Goal: Information Seeking & Learning: Learn about a topic

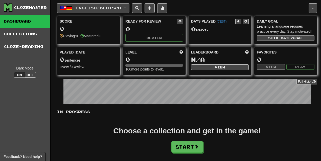
click at [95, 6] on button "English / Deutsch" at bounding box center [93, 8] width 73 height 10
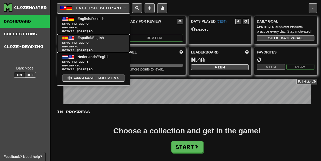
click at [102, 47] on span "Review: 0" at bounding box center [93, 47] width 63 height 4
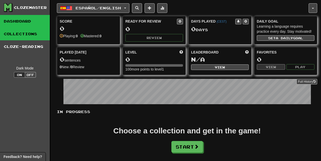
drag, startPoint x: 32, startPoint y: 35, endPoint x: 50, endPoint y: 36, distance: 18.0
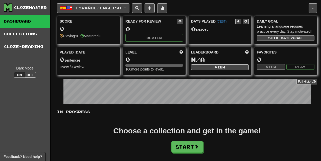
click at [32, 35] on link "Collections" at bounding box center [25, 34] width 50 height 13
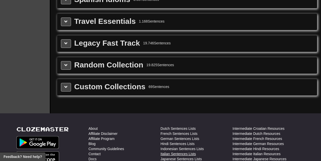
drag, startPoint x: 187, startPoint y: 103, endPoint x: 187, endPoint y: 133, distance: 29.1
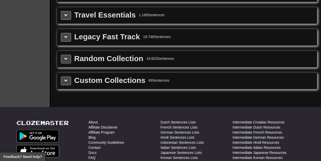
drag, startPoint x: 113, startPoint y: 69, endPoint x: 104, endPoint y: 60, distance: 12.7
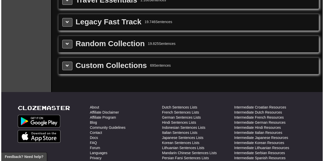
scroll to position [785, 0]
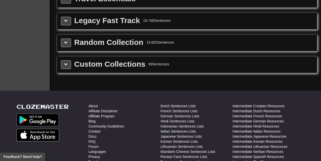
click at [67, 60] on div "Custom Collections 69 Sentences" at bounding box center [187, 64] width 260 height 16
click at [67, 60] on button at bounding box center [66, 64] width 10 height 9
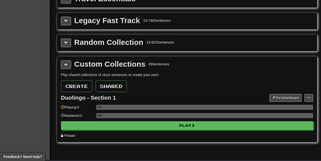
click at [304, 94] on div "Pin to Dashboard Pin to Dashboard Add Sentences Manage Sentences Edit Collection" at bounding box center [292, 98] width 44 height 8
click at [308, 94] on button at bounding box center [309, 98] width 9 height 8
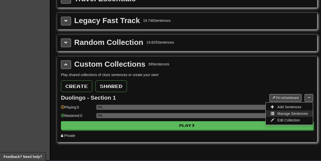
click at [298, 111] on span "Manage Sentences" at bounding box center [292, 113] width 31 height 4
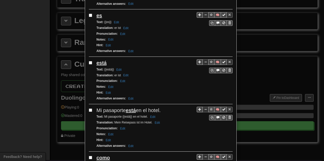
drag, startPoint x: 178, startPoint y: 83, endPoint x: 178, endPoint y: 123, distance: 40.7
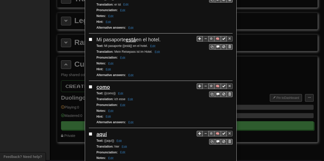
drag, startPoint x: 154, startPoint y: 56, endPoint x: 162, endPoint y: 92, distance: 36.9
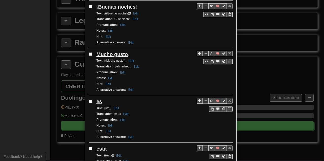
scroll to position [19, 0]
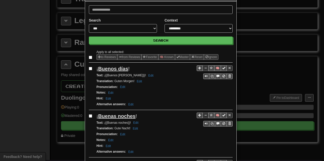
drag, startPoint x: 162, startPoint y: 89, endPoint x: 237, endPoint y: 9, distance: 109.4
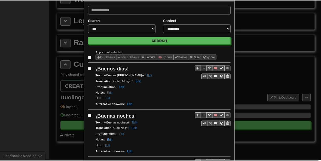
scroll to position [0, 0]
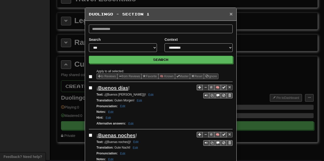
click at [230, 14] on span "×" at bounding box center [230, 14] width 3 height 6
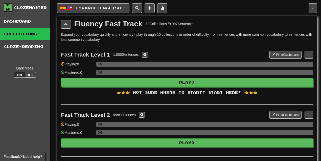
drag, startPoint x: 104, startPoint y: 72, endPoint x: 66, endPoint y: -4, distance: 85.2
click at [69, 9] on span "button" at bounding box center [69, 8] width 6 height 6
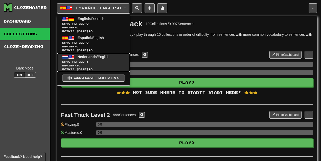
click at [101, 62] on span "Days Played: 1" at bounding box center [93, 62] width 63 height 4
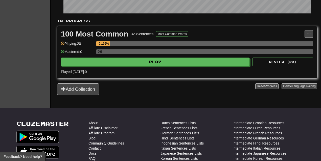
drag, startPoint x: 171, startPoint y: 67, endPoint x: 175, endPoint y: 87, distance: 20.8
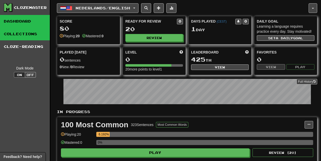
click at [38, 33] on link "Collections" at bounding box center [25, 34] width 50 height 13
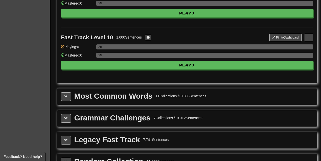
drag, startPoint x: 152, startPoint y: 59, endPoint x: 151, endPoint y: 103, distance: 43.5
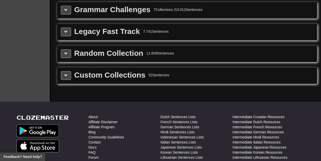
drag, startPoint x: 81, startPoint y: 71, endPoint x: 95, endPoint y: 112, distance: 42.6
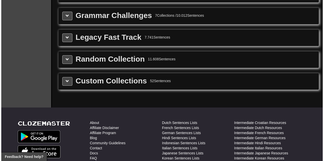
scroll to position [578, 0]
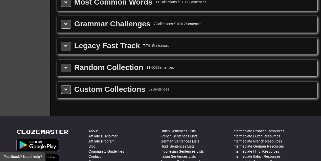
click at [65, 88] on span at bounding box center [66, 90] width 4 height 4
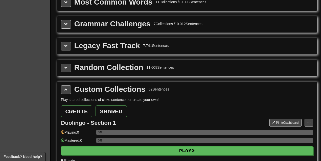
click at [309, 111] on div "Play shared collections of cloze sentences or create your own! Create Shared Du…" at bounding box center [187, 130] width 252 height 66
click at [309, 119] on button at bounding box center [309, 123] width 9 height 8
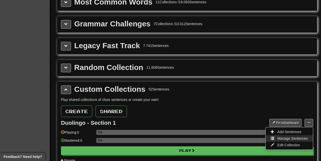
click at [301, 136] on span "Manage Sentences" at bounding box center [292, 138] width 31 height 4
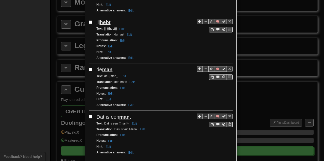
drag, startPoint x: 179, startPoint y: 95, endPoint x: 178, endPoint y: 124, distance: 29.6
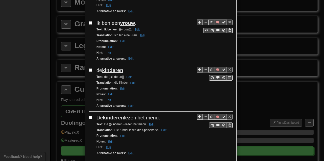
drag, startPoint x: 167, startPoint y: 79, endPoint x: 173, endPoint y: 122, distance: 43.6
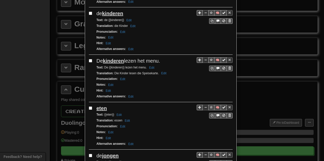
drag, startPoint x: 164, startPoint y: 88, endPoint x: 166, endPoint y: 102, distance: 13.9
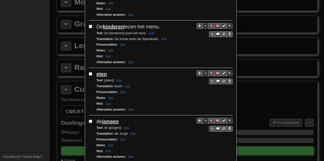
drag, startPoint x: 168, startPoint y: 85, endPoint x: 168, endPoint y: 110, distance: 25.3
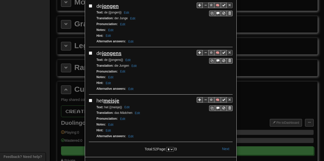
drag, startPoint x: 175, startPoint y: 89, endPoint x: 172, endPoint y: 136, distance: 46.6
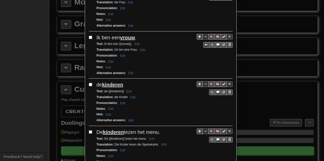
drag, startPoint x: 167, startPoint y: 91, endPoint x: 162, endPoint y: 24, distance: 67.7
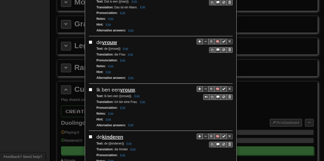
drag, startPoint x: 167, startPoint y: 79, endPoint x: 154, endPoint y: 52, distance: 30.0
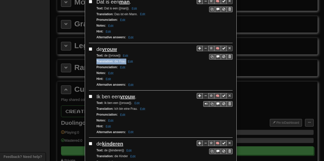
click at [63, 51] on div "**********" at bounding box center [162, 80] width 324 height 161
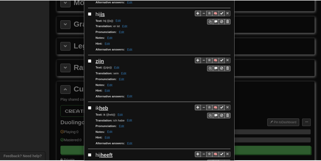
scroll to position [0, 0]
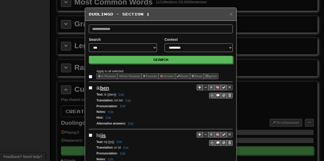
drag, startPoint x: 170, startPoint y: 103, endPoint x: 206, endPoint y: 10, distance: 99.6
click at [233, 15] on div "× Duolingo - Section 1" at bounding box center [160, 14] width 151 height 13
click at [229, 15] on span "×" at bounding box center [230, 14] width 3 height 6
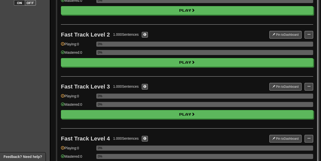
drag, startPoint x: 160, startPoint y: 45, endPoint x: 123, endPoint y: -6, distance: 62.5
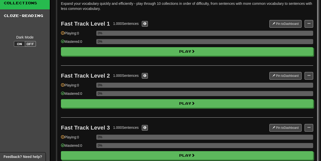
click at [18, 5] on link "Collections" at bounding box center [25, 3] width 50 height 13
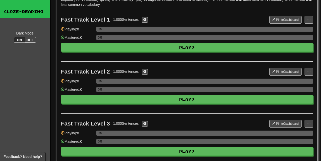
scroll to position [0, 0]
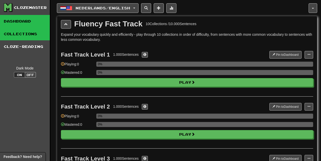
click at [26, 21] on link "Dashboard" at bounding box center [25, 21] width 50 height 13
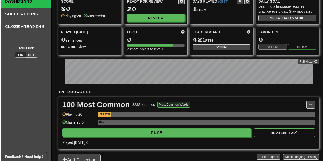
scroll to position [34, 0]
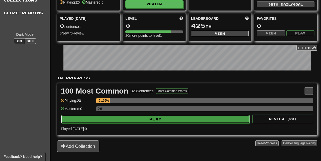
click at [145, 115] on button "Play" at bounding box center [155, 119] width 189 height 9
select select "**"
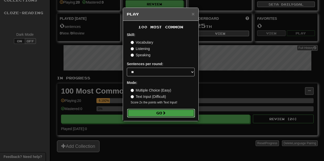
click at [151, 109] on button "Go" at bounding box center [161, 113] width 68 height 9
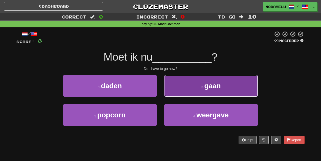
click at [205, 86] on span "gaan" at bounding box center [212, 86] width 16 height 8
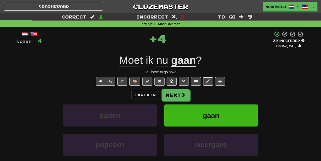
click at [208, 81] on span at bounding box center [208, 81] width 4 height 4
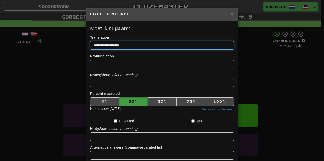
drag, startPoint x: 145, startPoint y: 43, endPoint x: 57, endPoint y: 46, distance: 87.6
click at [57, 46] on div "**********" at bounding box center [162, 80] width 324 height 161
type input "**********"
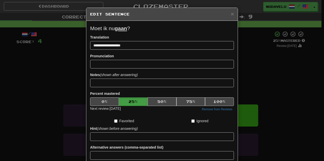
click at [133, 56] on div "Pronunciation" at bounding box center [162, 60] width 144 height 15
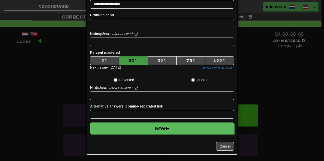
scroll to position [41, 0]
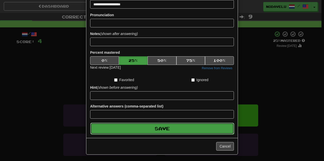
click at [159, 126] on button "Save" at bounding box center [162, 128] width 144 height 12
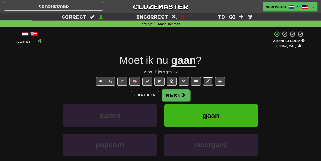
click at [208, 81] on span at bounding box center [208, 81] width 4 height 4
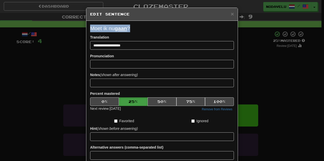
copy p "Moet ik nu gaan ?"
drag, startPoint x: 137, startPoint y: 24, endPoint x: 88, endPoint y: 29, distance: 48.8
click at [88, 29] on div "**********" at bounding box center [161, 100] width 151 height 158
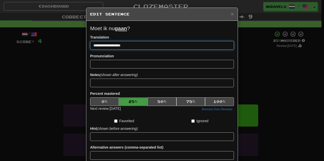
drag, startPoint x: 100, startPoint y: 45, endPoint x: 74, endPoint y: 46, distance: 25.3
click at [74, 46] on div "**********" at bounding box center [162, 80] width 324 height 161
type input "**********"
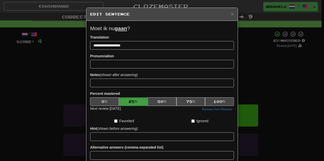
drag, startPoint x: 165, startPoint y: 54, endPoint x: 183, endPoint y: 48, distance: 18.8
click at [166, 54] on div "Pronunciation" at bounding box center [162, 60] width 144 height 15
click at [229, 10] on div "× Edit Sentence" at bounding box center [161, 14] width 151 height 13
click at [231, 13] on span "×" at bounding box center [232, 14] width 3 height 6
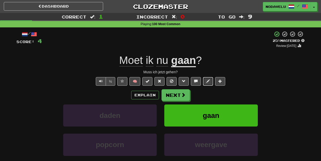
click at [206, 80] on span at bounding box center [208, 81] width 4 height 4
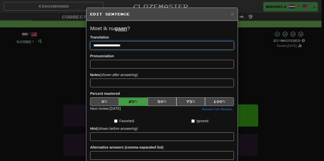
drag, startPoint x: 145, startPoint y: 46, endPoint x: 89, endPoint y: 49, distance: 56.0
click at [86, 49] on div "**********" at bounding box center [161, 100] width 151 height 158
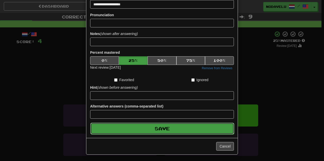
click at [168, 128] on button "Save" at bounding box center [162, 128] width 144 height 12
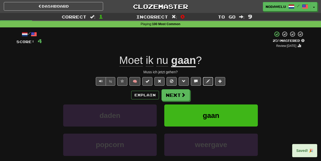
click at [210, 81] on button at bounding box center [208, 81] width 10 height 9
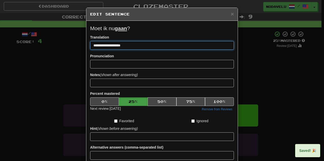
drag, startPoint x: 67, startPoint y: 45, endPoint x: 92, endPoint y: 58, distance: 28.0
click at [52, 47] on div "**********" at bounding box center [162, 80] width 324 height 161
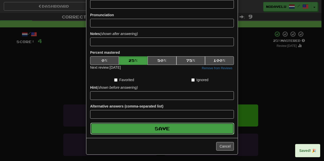
click at [164, 131] on button "Save" at bounding box center [162, 128] width 144 height 12
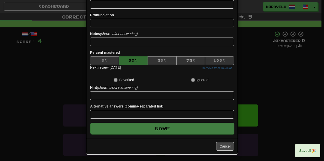
type input "**********"
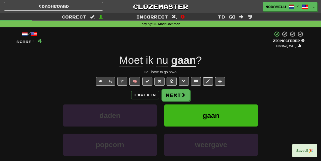
click at [205, 80] on button at bounding box center [208, 81] width 10 height 9
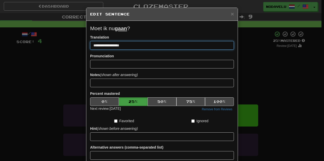
drag, startPoint x: 145, startPoint y: 44, endPoint x: 59, endPoint y: 46, distance: 86.1
click at [59, 46] on div "**********" at bounding box center [162, 80] width 324 height 161
type input "**********"
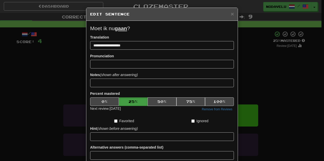
click at [123, 52] on form "**********" at bounding box center [162, 100] width 144 height 150
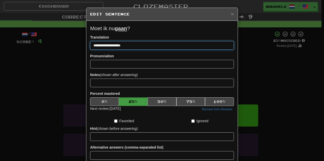
drag, startPoint x: 140, startPoint y: 44, endPoint x: 57, endPoint y: 43, distance: 83.0
click at [57, 44] on div "**********" at bounding box center [162, 80] width 324 height 161
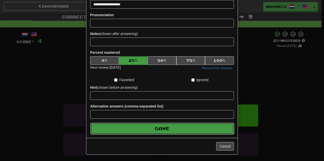
click at [168, 126] on button "Save" at bounding box center [162, 128] width 144 height 12
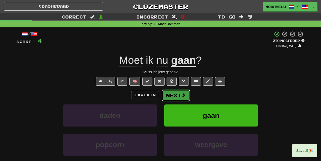
click at [176, 95] on button "Next" at bounding box center [176, 95] width 28 height 12
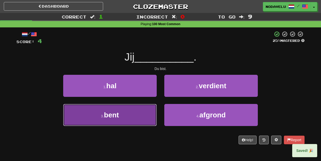
click at [136, 110] on button "3 . bent" at bounding box center [110, 115] width 94 height 22
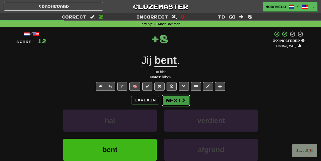
click at [174, 100] on button "Next" at bounding box center [176, 100] width 28 height 12
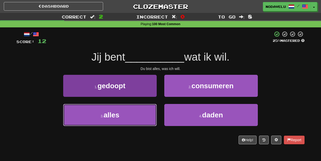
click at [128, 115] on button "3 . alles" at bounding box center [110, 115] width 94 height 22
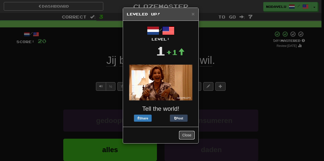
click at [185, 134] on button "Close" at bounding box center [187, 135] width 16 height 9
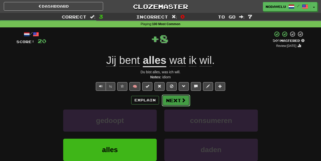
click at [174, 98] on button "Next" at bounding box center [176, 100] width 28 height 12
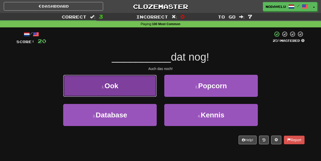
click at [130, 85] on button "1 . Ook" at bounding box center [110, 86] width 94 height 22
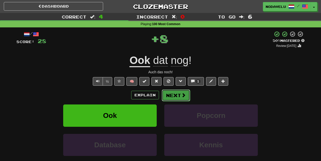
click at [170, 94] on button "Next" at bounding box center [176, 95] width 28 height 12
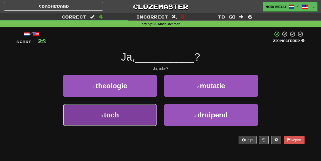
click at [131, 115] on button "3 . toch" at bounding box center [110, 115] width 94 height 22
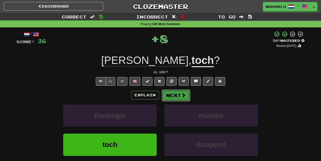
click at [172, 96] on button "Next" at bounding box center [176, 95] width 28 height 12
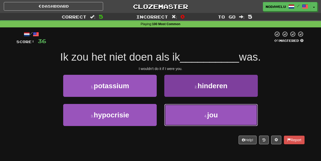
click at [188, 106] on button "4 . jou" at bounding box center [211, 115] width 94 height 22
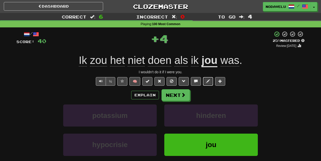
click at [206, 79] on span at bounding box center [208, 81] width 4 height 4
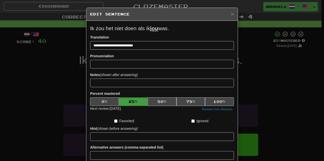
copy p "Ik zou het niet doen als ik jou was."
drag, startPoint x: 188, startPoint y: 24, endPoint x: 79, endPoint y: 31, distance: 109.0
click at [79, 31] on div "**********" at bounding box center [162, 80] width 324 height 161
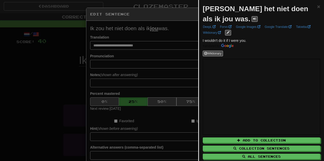
click at [178, 33] on div at bounding box center [162, 80] width 324 height 161
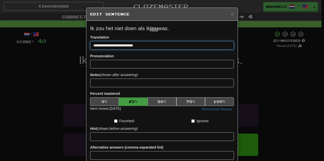
drag, startPoint x: 71, startPoint y: 45, endPoint x: 53, endPoint y: 44, distance: 17.5
click at [54, 44] on div "**********" at bounding box center [162, 80] width 324 height 161
paste input "**********"
type input "**********"
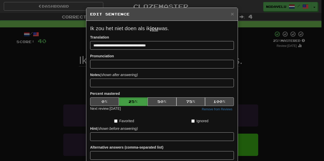
click at [135, 51] on form "**********" at bounding box center [162, 100] width 144 height 150
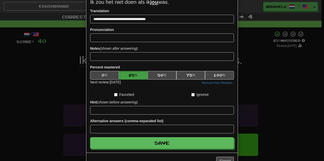
drag, startPoint x: 136, startPoint y: 57, endPoint x: 136, endPoint y: 65, distance: 7.9
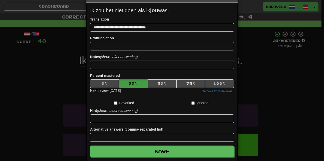
drag, startPoint x: 136, startPoint y: 65, endPoint x: 135, endPoint y: 56, distance: 9.7
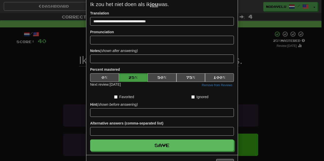
drag, startPoint x: 133, startPoint y: 55, endPoint x: 130, endPoint y: 62, distance: 7.7
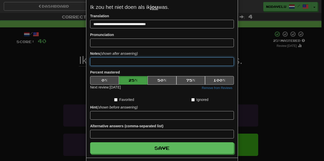
drag, startPoint x: 130, startPoint y: 62, endPoint x: 128, endPoint y: 52, distance: 10.0
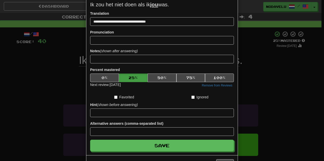
drag, startPoint x: 128, startPoint y: 52, endPoint x: 128, endPoint y: 58, distance: 6.3
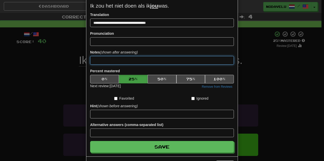
drag, startPoint x: 128, startPoint y: 58, endPoint x: 126, endPoint y: 50, distance: 8.2
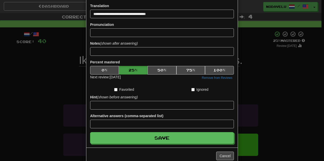
drag, startPoint x: 126, startPoint y: 50, endPoint x: 129, endPoint y: 64, distance: 13.8
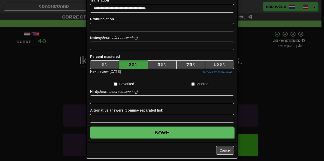
scroll to position [41, 0]
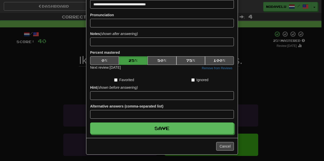
click at [131, 12] on div "Pronunciation" at bounding box center [162, 19] width 144 height 15
drag, startPoint x: 143, startPoint y: 33, endPoint x: 148, endPoint y: 48, distance: 15.0
click at [161, 118] on form "**********" at bounding box center [162, 59] width 144 height 150
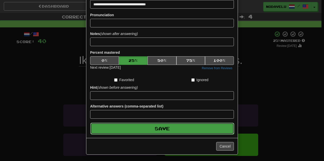
click at [161, 123] on button "Save" at bounding box center [162, 128] width 144 height 12
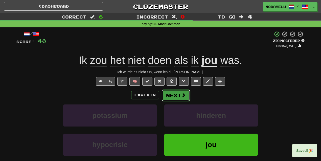
click at [176, 97] on button "Next" at bounding box center [176, 95] width 28 height 12
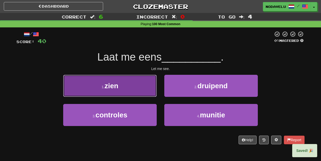
click at [136, 89] on button "1 . zien" at bounding box center [110, 86] width 94 height 22
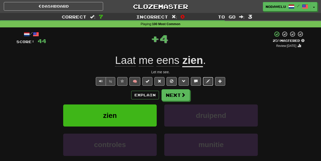
click at [211, 82] on button at bounding box center [208, 81] width 10 height 9
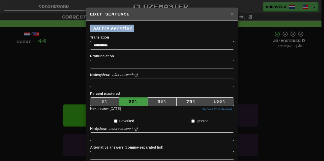
copy p "Laat me eens zien ."
drag, startPoint x: 141, startPoint y: 25, endPoint x: 89, endPoint y: 29, distance: 52.8
click at [89, 29] on div "**********" at bounding box center [161, 100] width 151 height 158
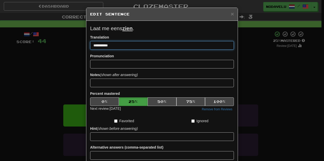
click at [76, 43] on div "**********" at bounding box center [162, 80] width 324 height 161
paste input "*********"
click at [120, 49] on input "**********" at bounding box center [162, 45] width 144 height 9
type input "**********"
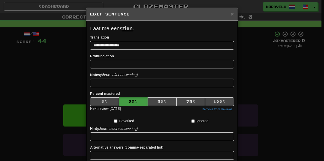
click at [138, 53] on div "Pronunciation" at bounding box center [162, 60] width 144 height 15
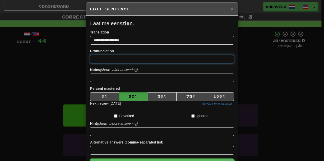
scroll to position [33, 0]
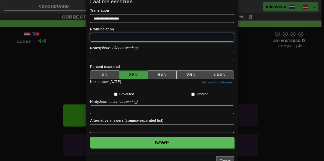
drag, startPoint x: 148, startPoint y: 66, endPoint x: 158, endPoint y: 125, distance: 60.5
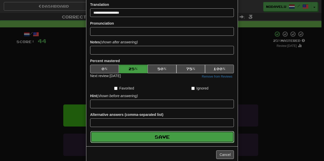
click at [161, 134] on button "Save" at bounding box center [162, 137] width 144 height 12
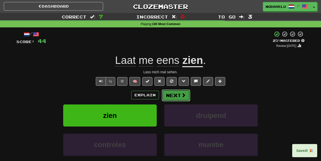
click at [175, 93] on button "Next" at bounding box center [176, 95] width 28 height 12
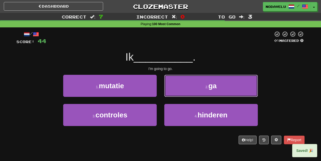
drag, startPoint x: 185, startPoint y: 89, endPoint x: 187, endPoint y: 88, distance: 2.6
click at [186, 89] on button "2 . ga" at bounding box center [211, 86] width 94 height 22
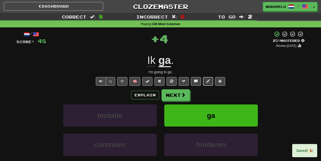
click at [205, 81] on button at bounding box center [208, 81] width 10 height 9
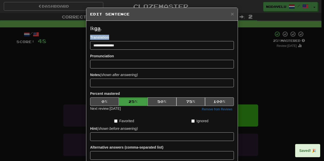
drag, startPoint x: 119, startPoint y: 41, endPoint x: 71, endPoint y: 49, distance: 48.4
click at [72, 49] on div "**********" at bounding box center [162, 80] width 324 height 161
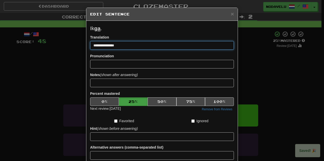
drag, startPoint x: 108, startPoint y: 45, endPoint x: 55, endPoint y: 50, distance: 52.9
click at [55, 50] on div "**********" at bounding box center [162, 80] width 324 height 161
type input "*"
type input "*********"
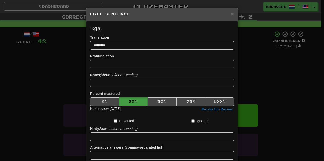
click at [122, 54] on div "Pronunciation" at bounding box center [162, 60] width 144 height 15
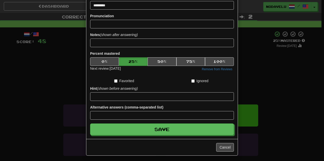
scroll to position [41, 0]
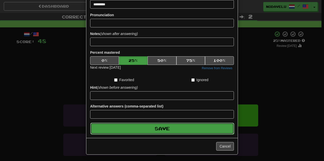
click at [163, 127] on button "Save" at bounding box center [162, 128] width 144 height 12
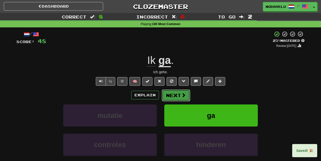
click at [176, 96] on button "Next" at bounding box center [176, 95] width 28 height 12
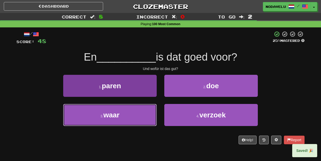
click at [144, 116] on button "3 . waar" at bounding box center [110, 115] width 94 height 22
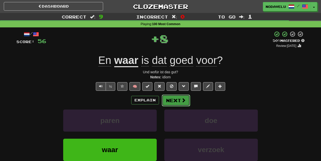
click at [172, 98] on button "Next" at bounding box center [176, 100] width 28 height 12
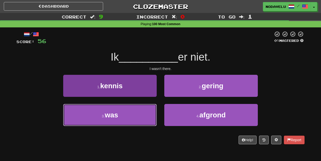
click at [139, 111] on button "3 . was" at bounding box center [110, 115] width 94 height 22
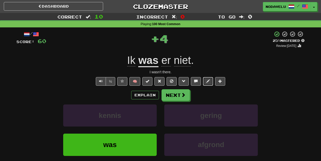
click at [208, 81] on span at bounding box center [208, 81] width 4 height 4
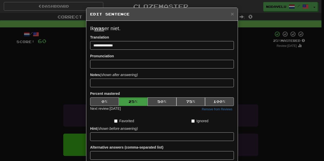
copy p "Ik was er niet."
drag, startPoint x: 131, startPoint y: 26, endPoint x: 88, endPoint y: 28, distance: 43.3
click at [88, 28] on div "**********" at bounding box center [161, 100] width 151 height 158
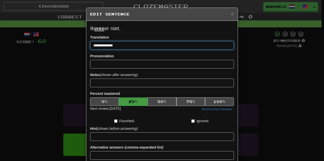
click at [73, 45] on div "**********" at bounding box center [162, 80] width 324 height 161
paste input "**"
type input "**********"
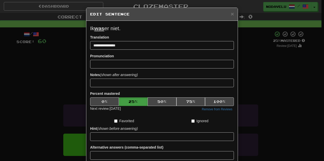
click at [111, 53] on form "**********" at bounding box center [162, 100] width 144 height 150
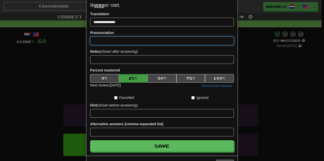
drag, startPoint x: 136, startPoint y: 81, endPoint x: 139, endPoint y: 98, distance: 17.4
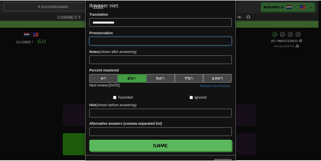
scroll to position [28, 0]
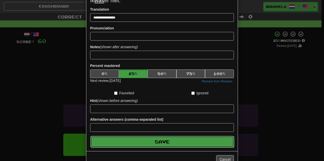
click at [160, 144] on button "Save" at bounding box center [162, 142] width 144 height 12
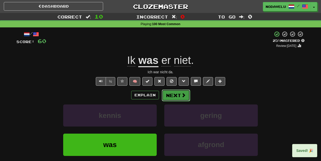
click at [178, 95] on button "Next" at bounding box center [176, 95] width 28 height 12
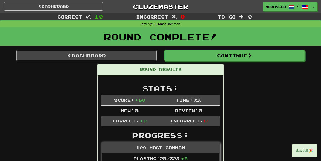
click at [141, 55] on link "Dashboard" at bounding box center [86, 56] width 140 height 12
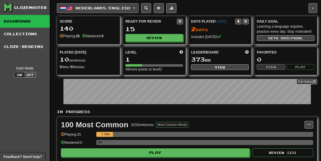
click at [104, 8] on span "Nederlands / English" at bounding box center [103, 8] width 55 height 4
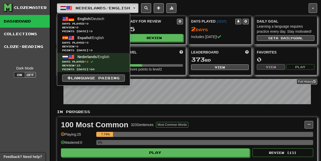
click at [104, 8] on span "Nederlands / English" at bounding box center [103, 8] width 55 height 4
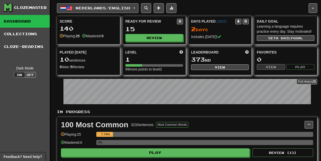
click at [104, 8] on span "Nederlands / English" at bounding box center [103, 8] width 55 height 4
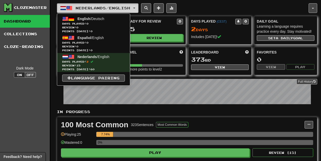
click at [104, 8] on span "Nederlands / English" at bounding box center [103, 8] width 55 height 4
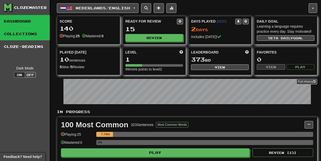
click at [36, 31] on link "Collections" at bounding box center [25, 34] width 50 height 13
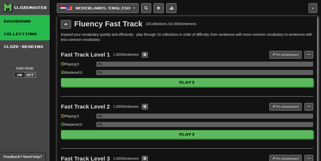
click at [32, 22] on link "Dashboard" at bounding box center [25, 21] width 50 height 13
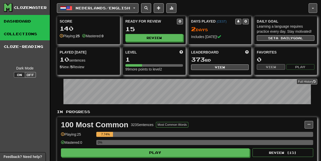
click at [30, 33] on link "Collections" at bounding box center [25, 34] width 50 height 13
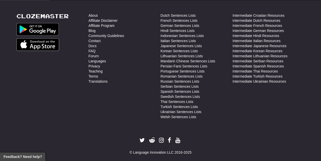
drag, startPoint x: 117, startPoint y: 98, endPoint x: 119, endPoint y: 123, distance: 25.1
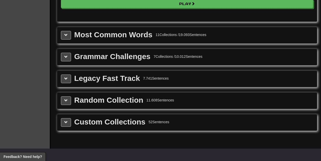
drag, startPoint x: 118, startPoint y: 119, endPoint x: 112, endPoint y: 75, distance: 44.9
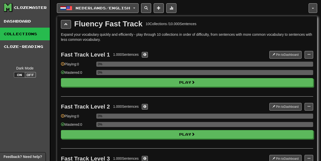
drag, startPoint x: 107, startPoint y: 72, endPoint x: 92, endPoint y: 10, distance: 63.7
